Goal: Information Seeking & Learning: Learn about a topic

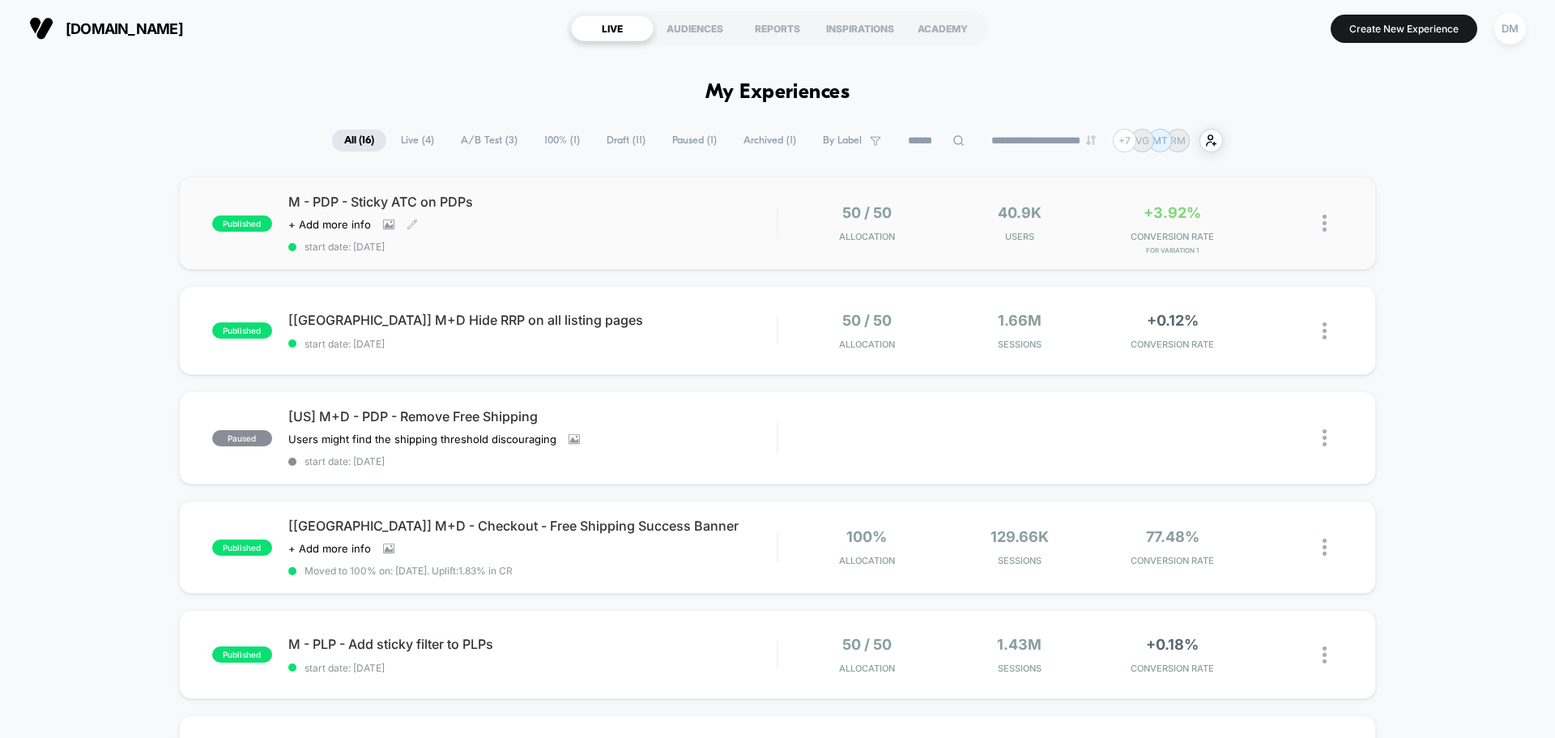
click at [568, 200] on span "M - PDP - Sticky ATC on PDPs" at bounding box center [532, 202] width 488 height 16
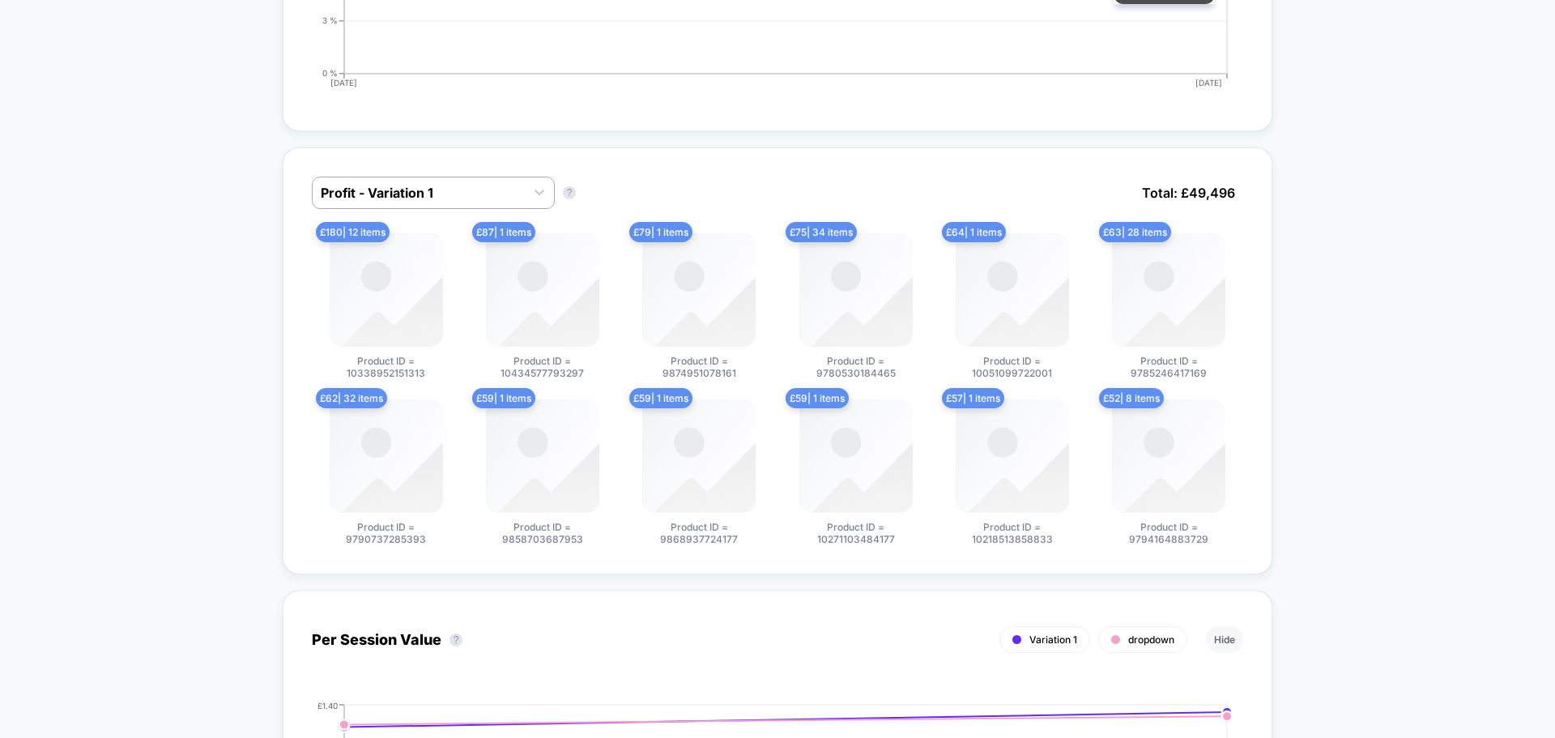
scroll to position [1134, 0]
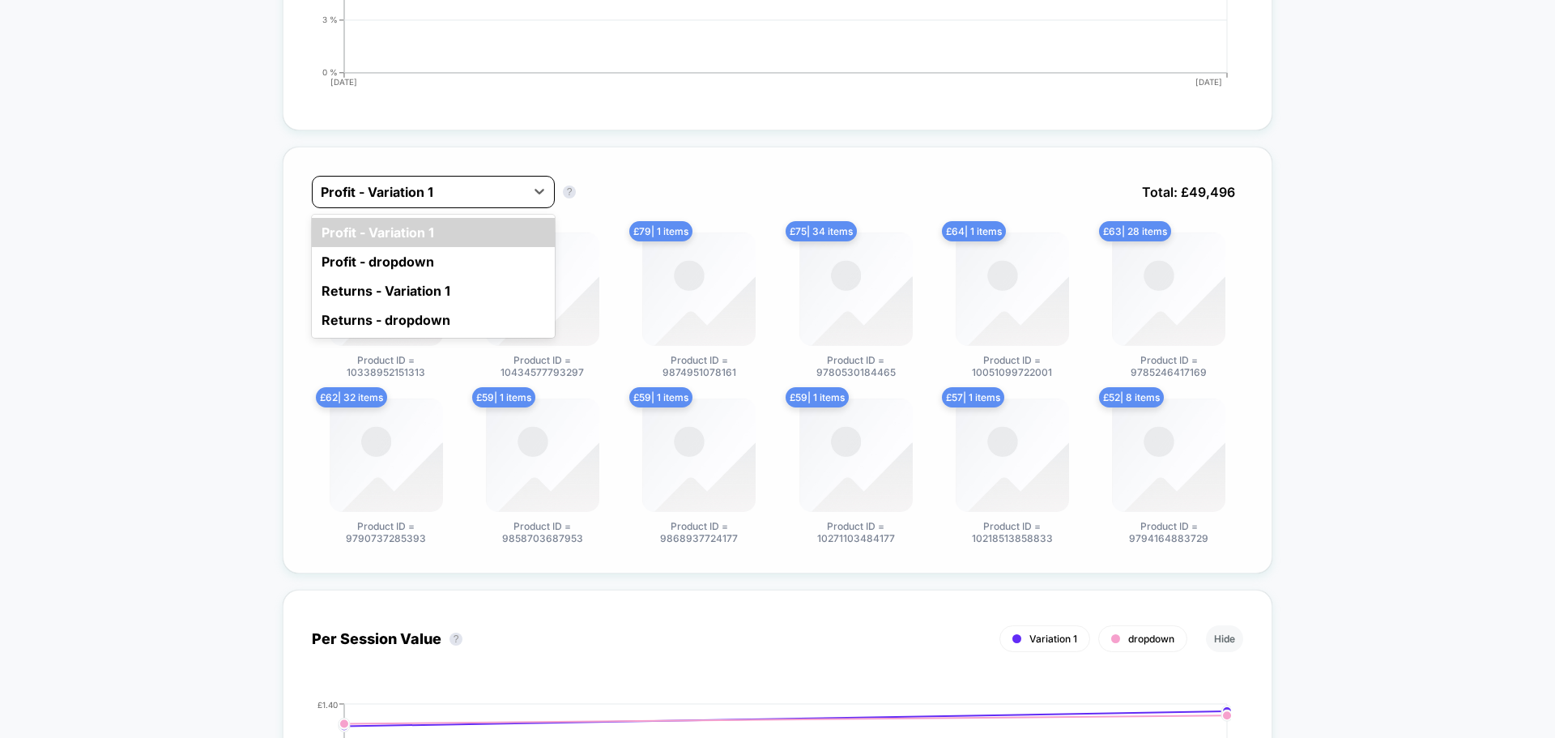
click at [481, 199] on div at bounding box center [419, 191] width 196 height 19
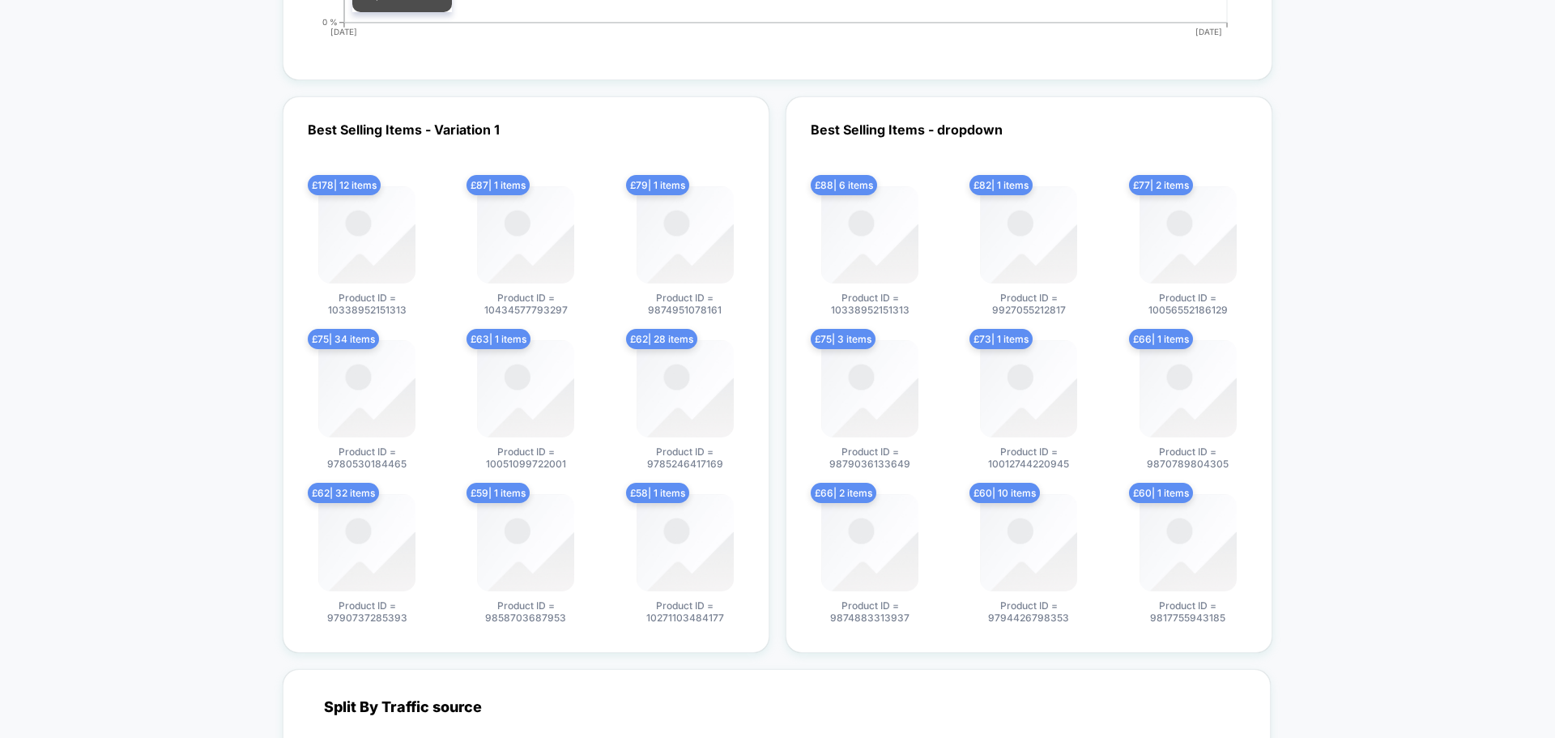
scroll to position [2835, 0]
